Goal: Task Accomplishment & Management: Use online tool/utility

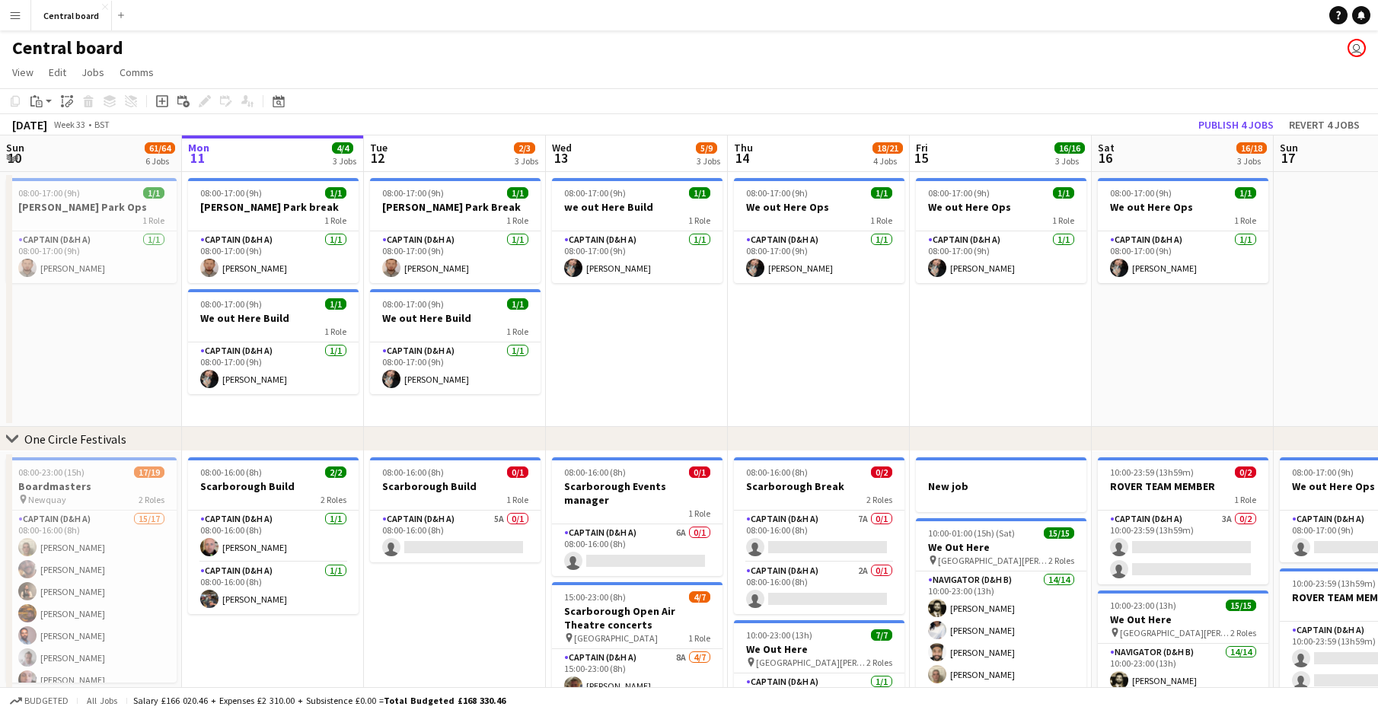
scroll to position [0, 544]
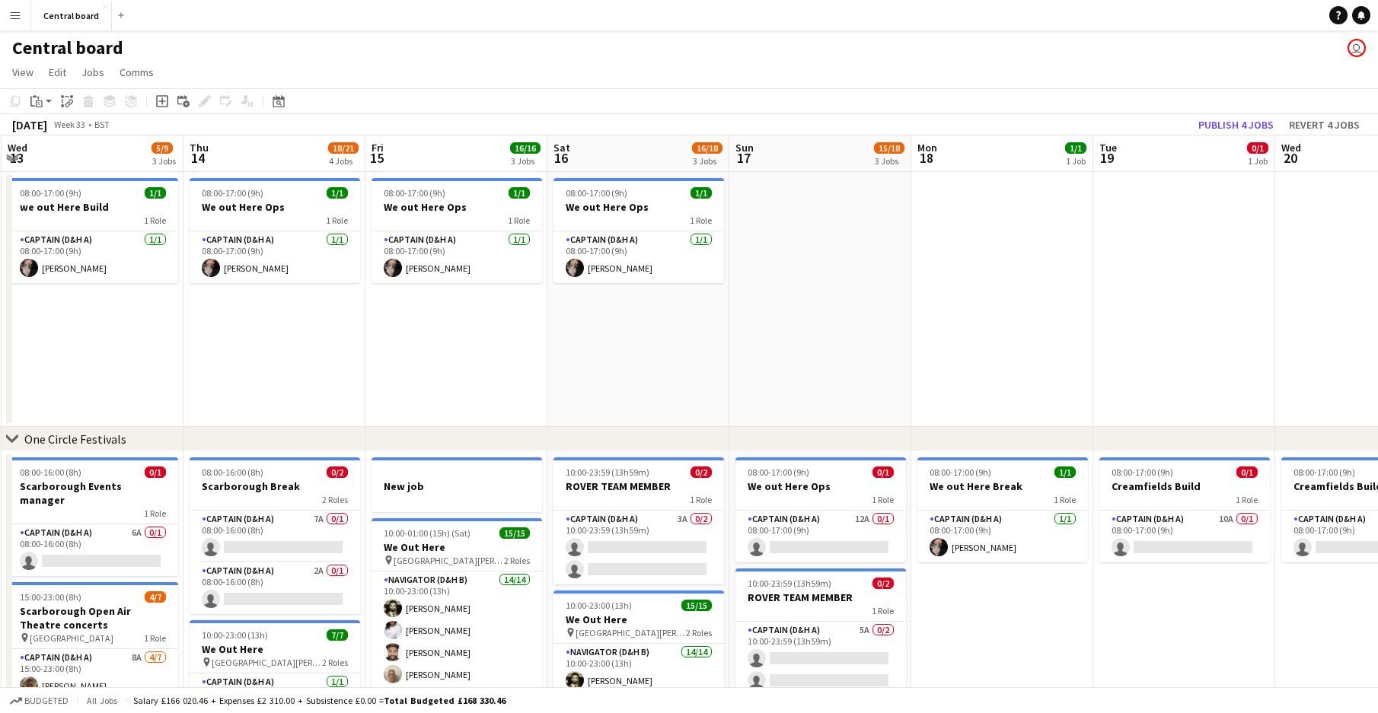
click at [634, 333] on app-date-cell "08:00-17:00 (9h) [DATE] out Here Ops 1 Role Captain (D&H A) [DATE] 08:00-17:00 …" at bounding box center [638, 299] width 182 height 255
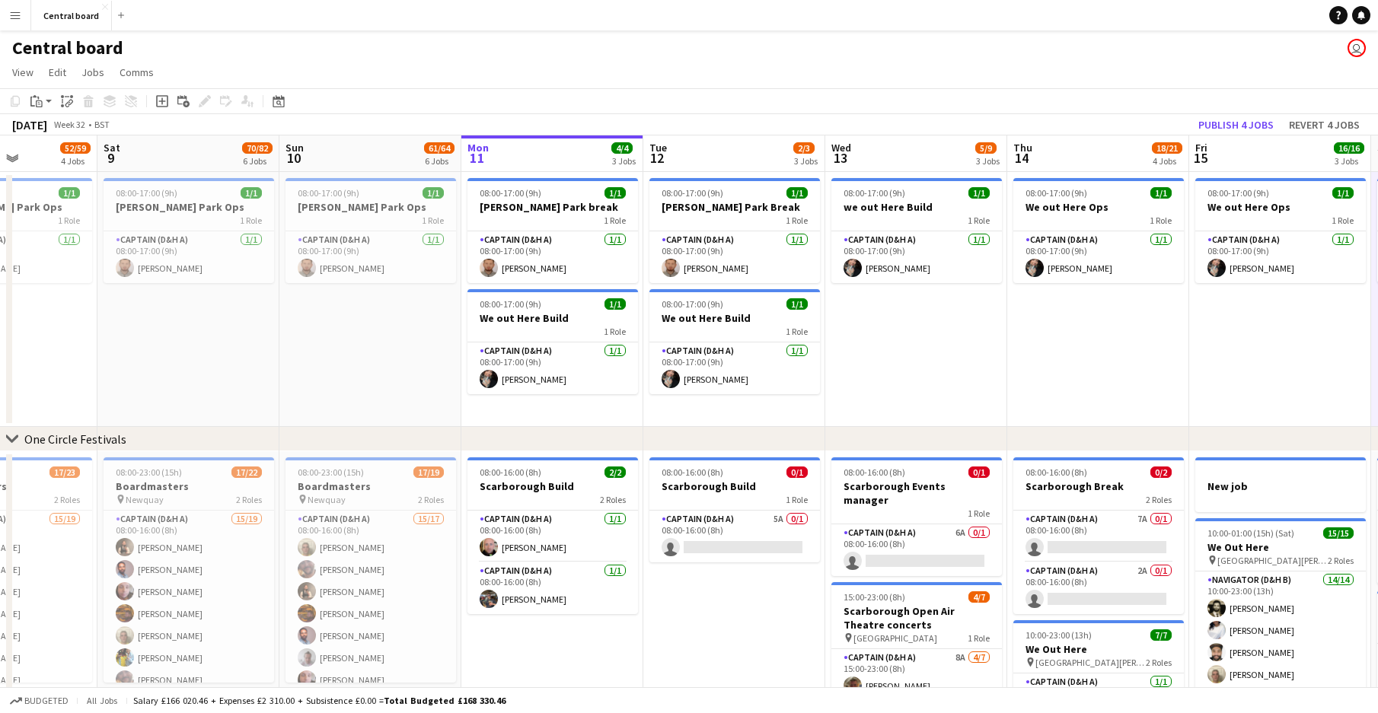
scroll to position [0, 525]
